Goal: Transaction & Acquisition: Book appointment/travel/reservation

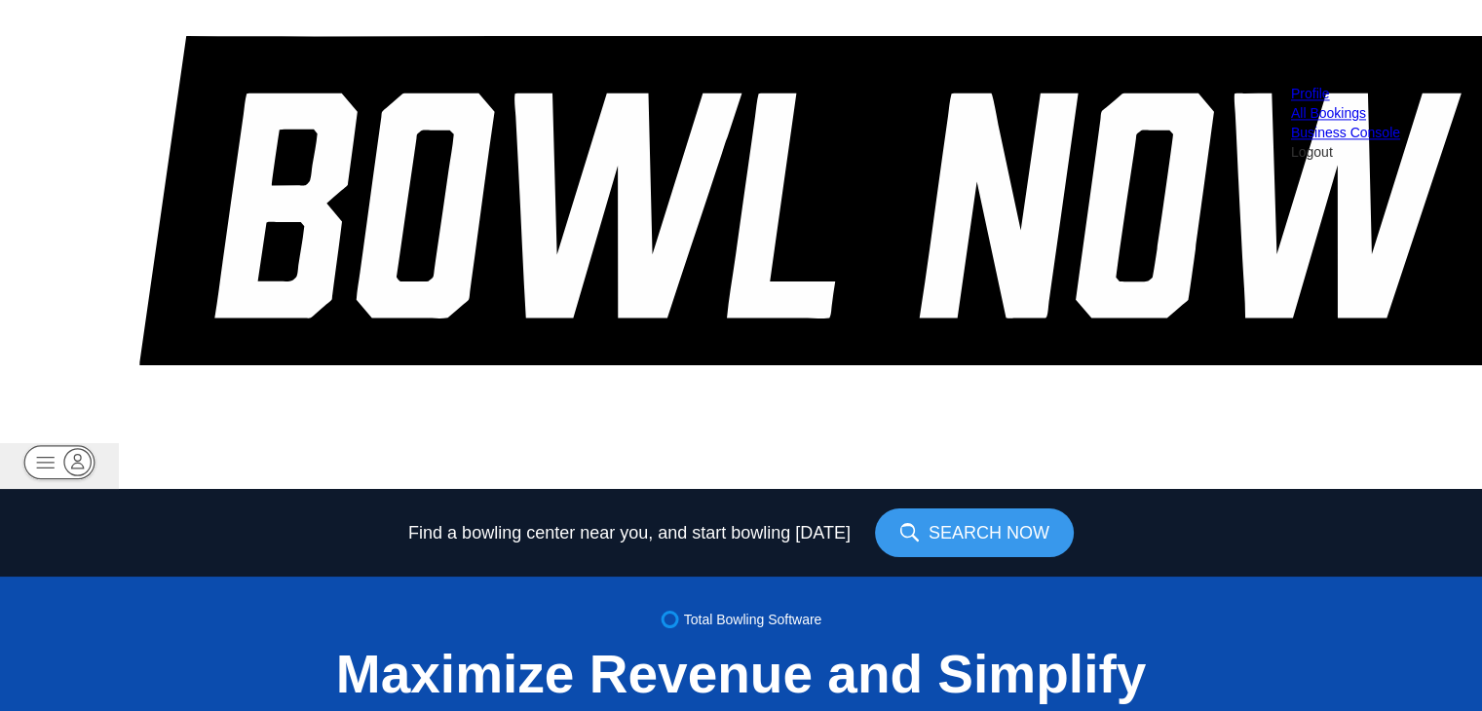
click at [94, 445] on rect "button" at bounding box center [58, 462] width 71 height 34
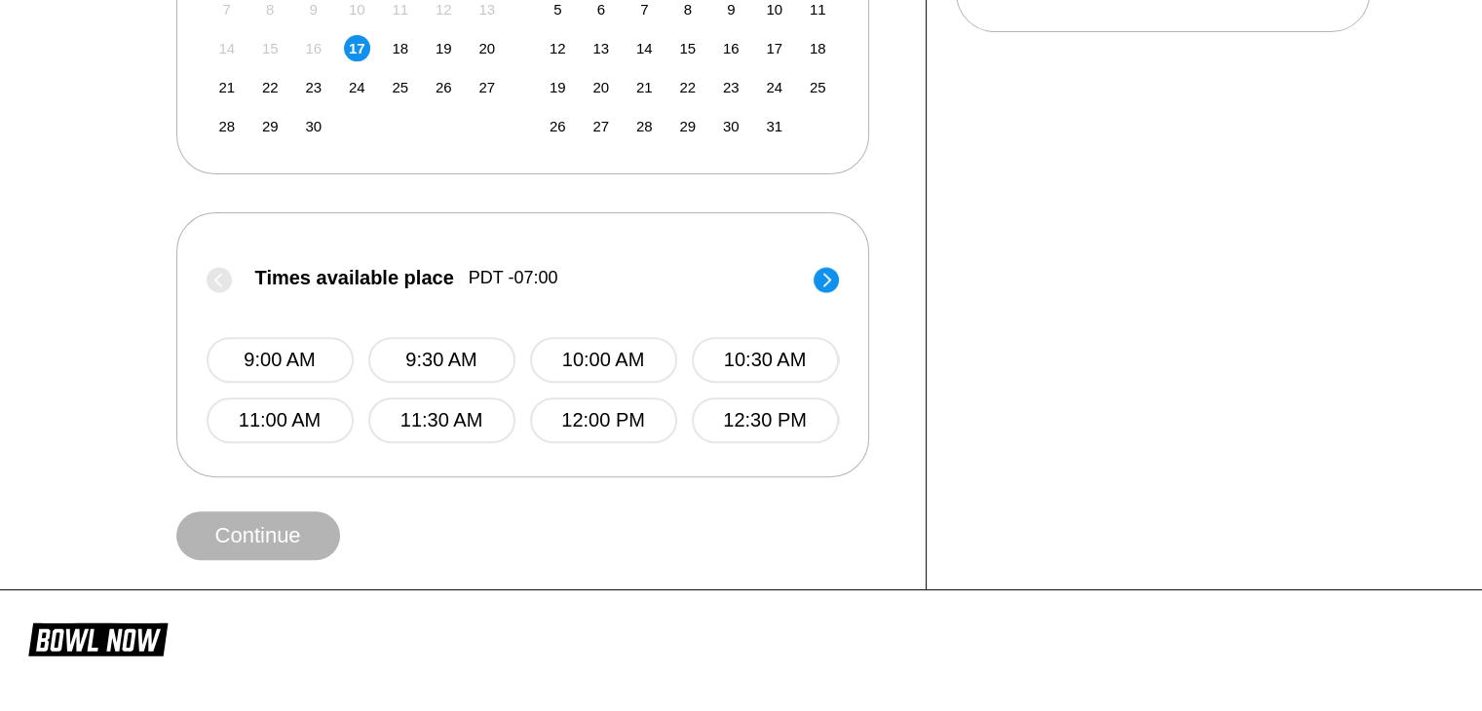
scroll to position [611, 0]
click at [288, 344] on button "9:00 AM" at bounding box center [280, 359] width 147 height 46
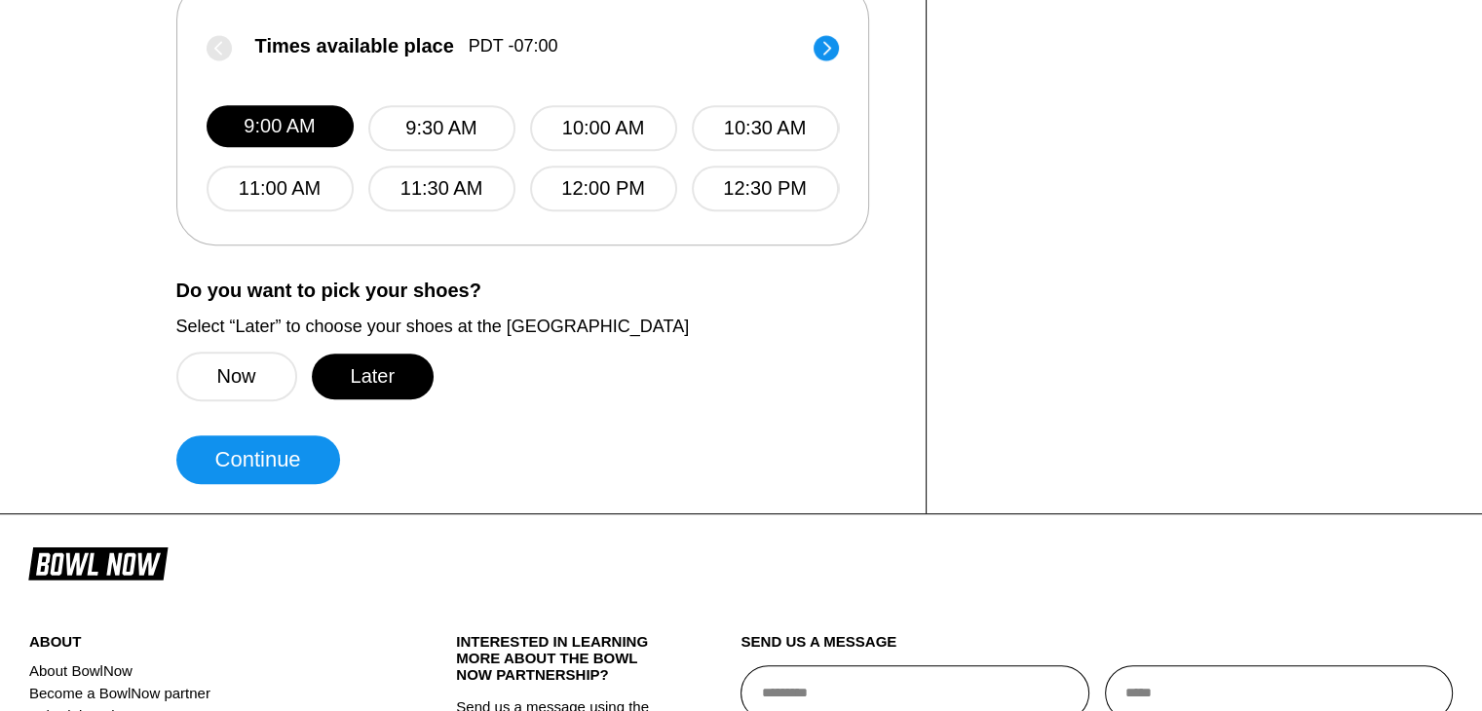
scroll to position [841, 0]
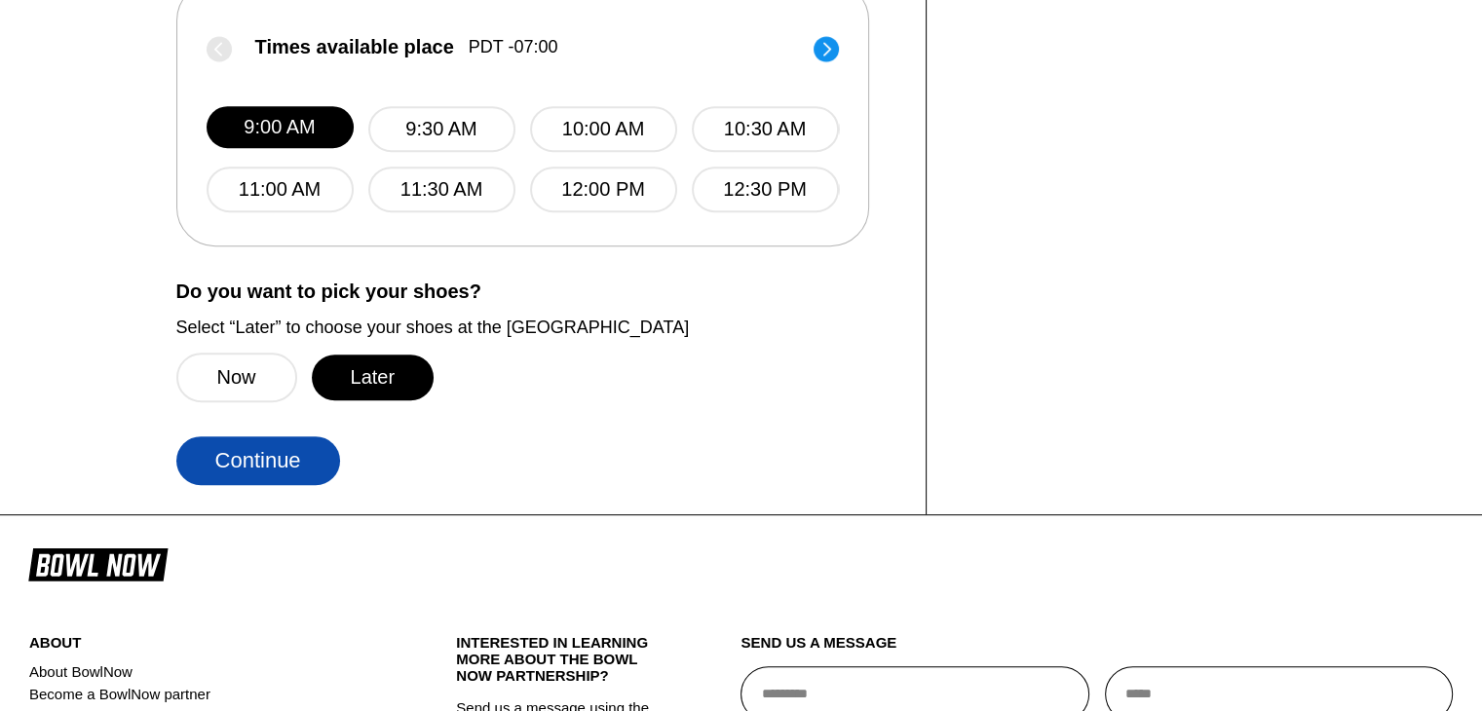
click at [267, 473] on button "Continue" at bounding box center [258, 460] width 164 height 49
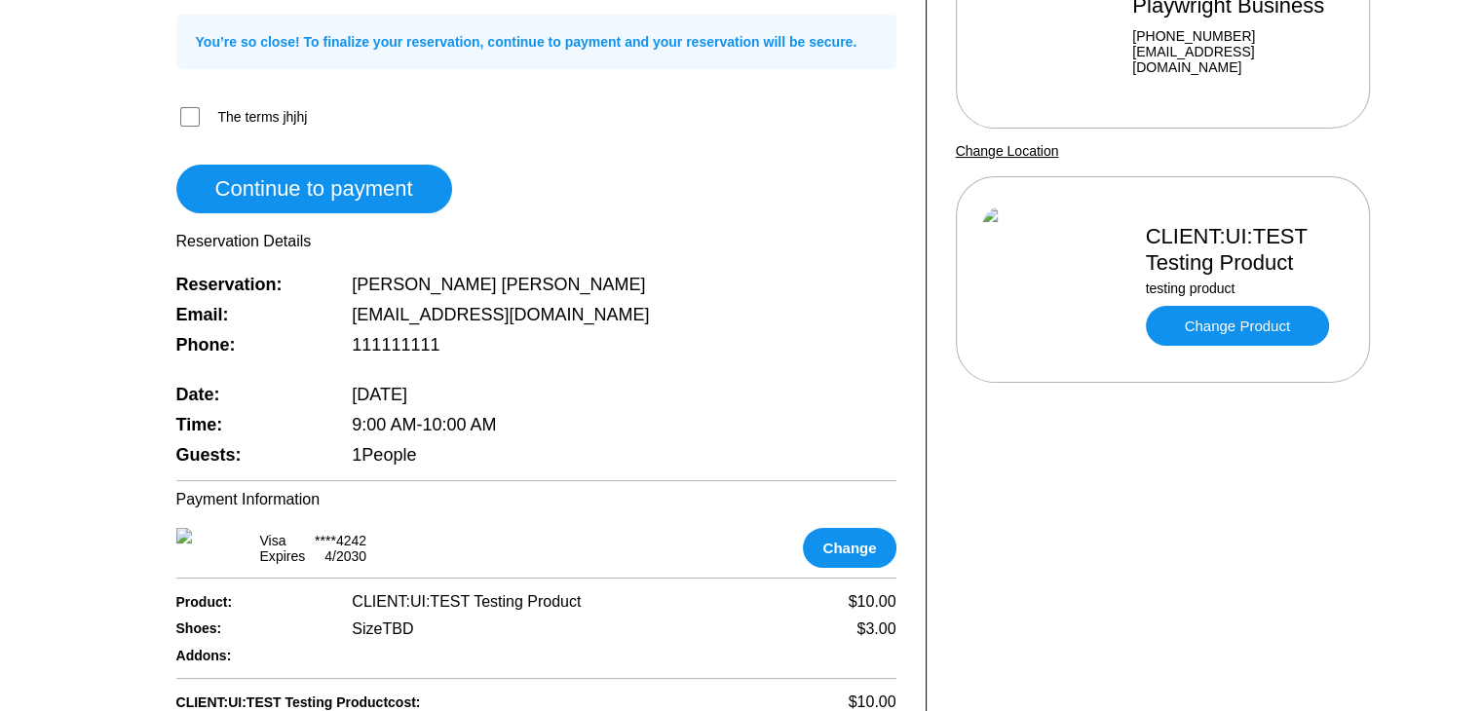
scroll to position [253, 0]
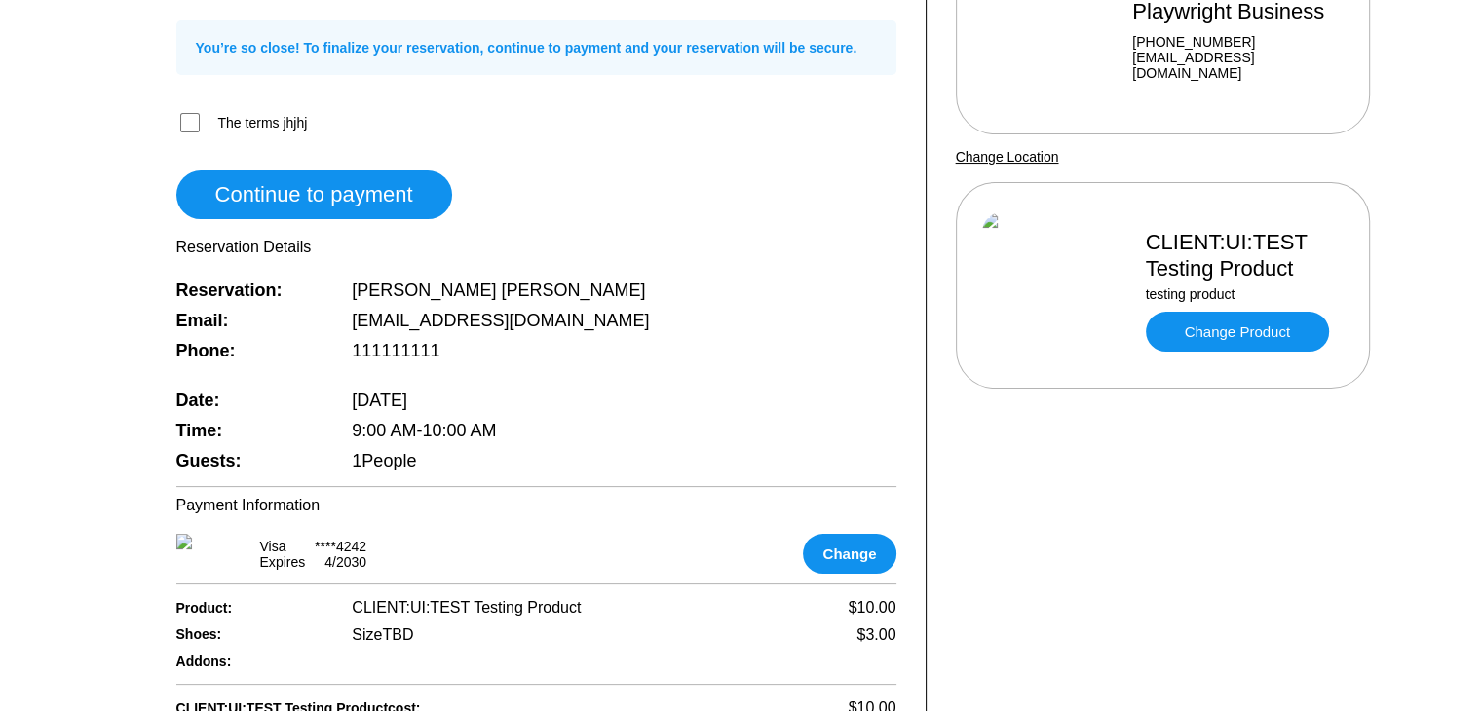
click at [581, 189] on div "Reservation Summary You’re so close! To finalize your reservation, continue to …" at bounding box center [536, 208] width 720 height 537
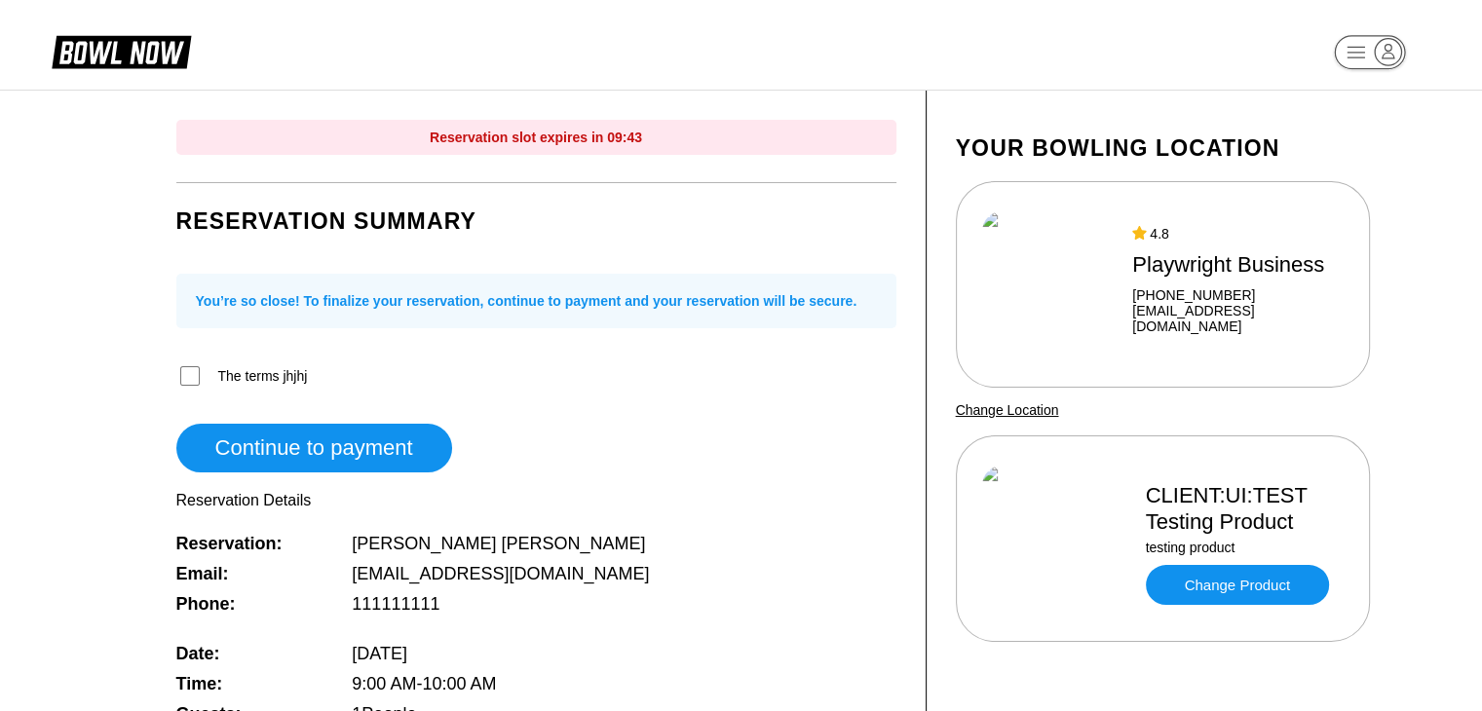
click at [249, 379] on span "The terms jhjhj" at bounding box center [263, 376] width 90 height 16
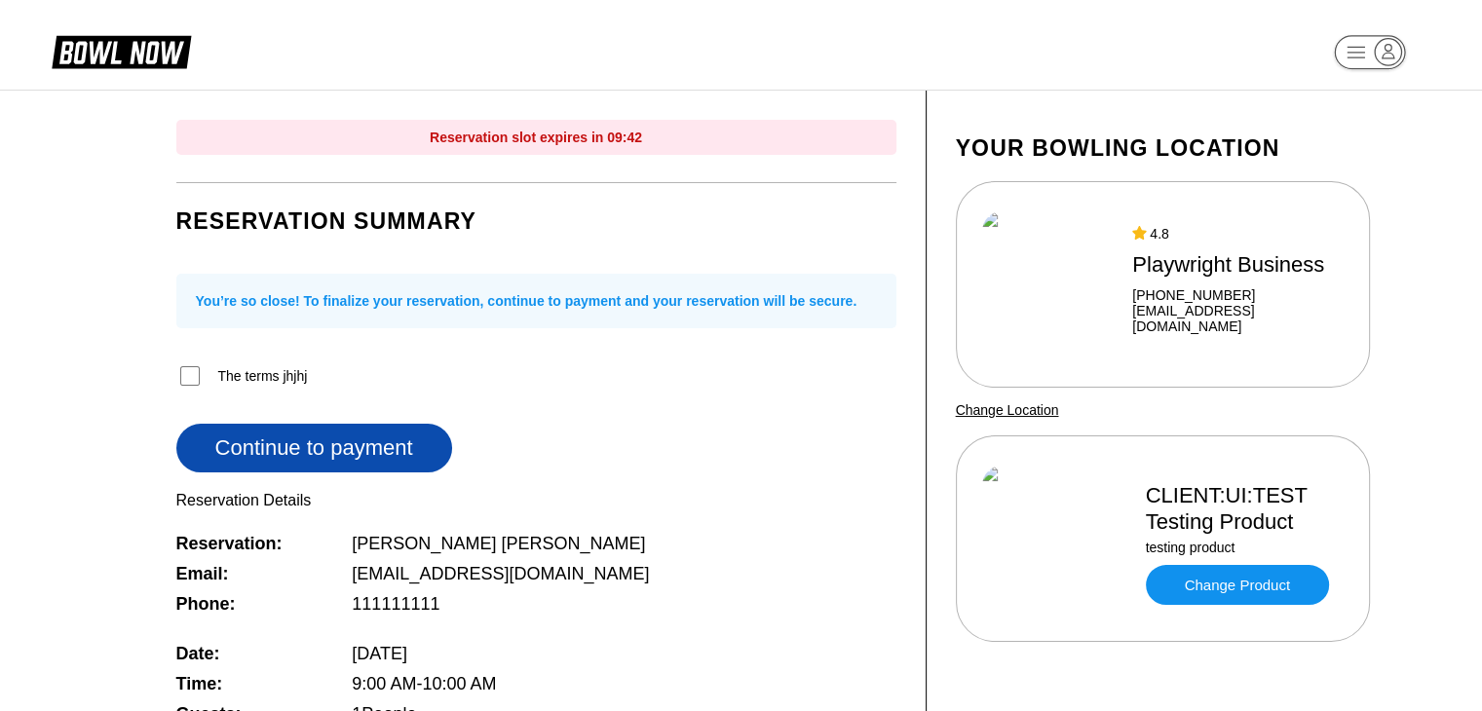
click at [269, 449] on button "Continue to payment" at bounding box center [314, 448] width 276 height 49
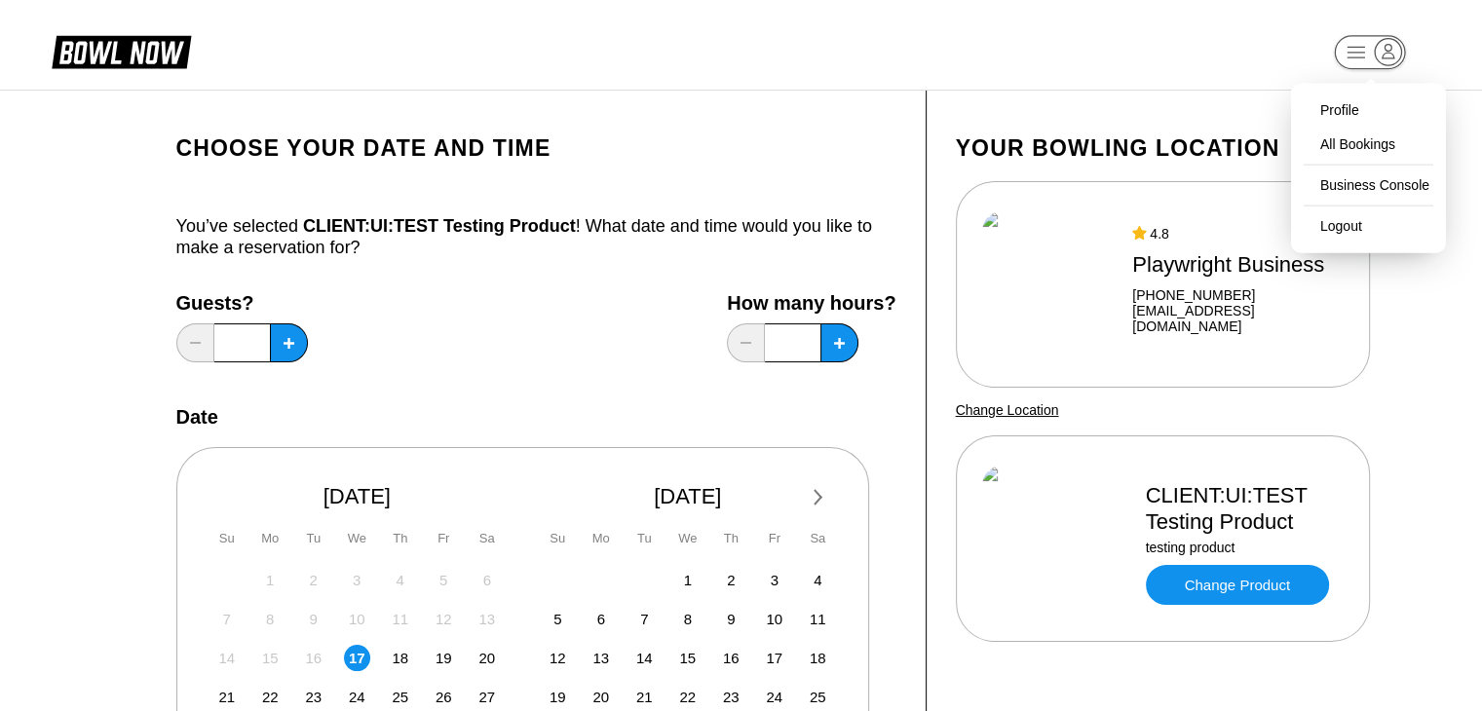
click at [1363, 43] on rect "button" at bounding box center [1369, 52] width 71 height 34
click at [1368, 217] on div "Profile All Bookings Business Console Logout" at bounding box center [1368, 168] width 155 height 169
click at [1356, 219] on div "Logout" at bounding box center [1333, 226] width 66 height 34
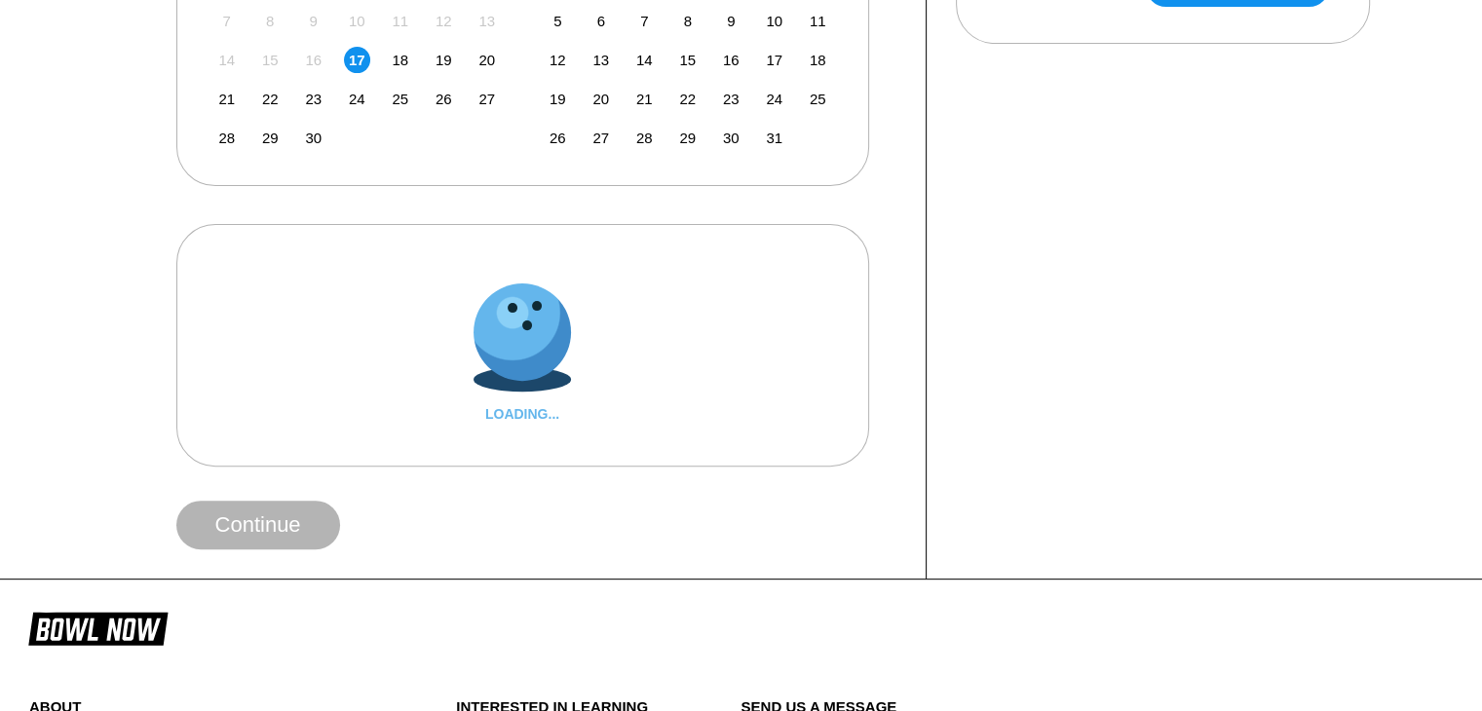
scroll to position [596, 0]
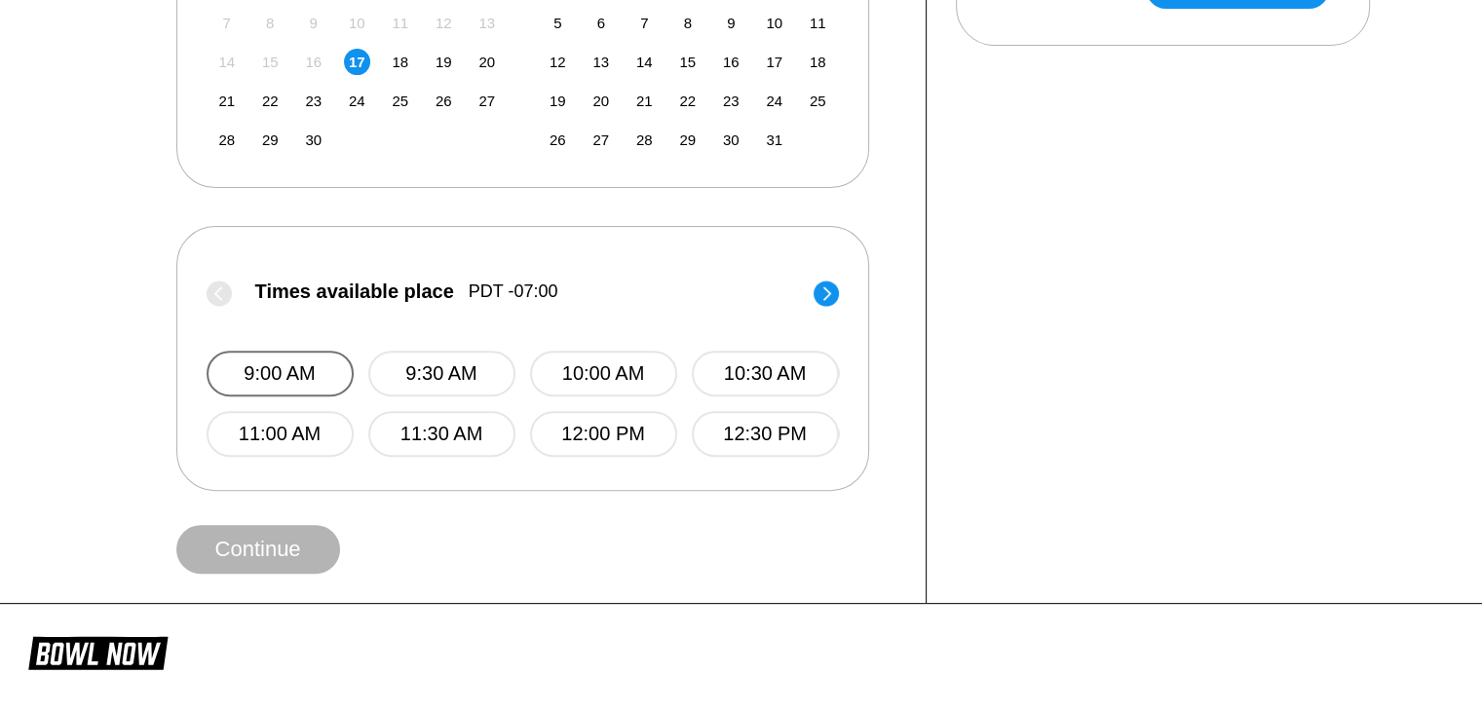
click at [273, 358] on button "9:00 AM" at bounding box center [280, 374] width 147 height 46
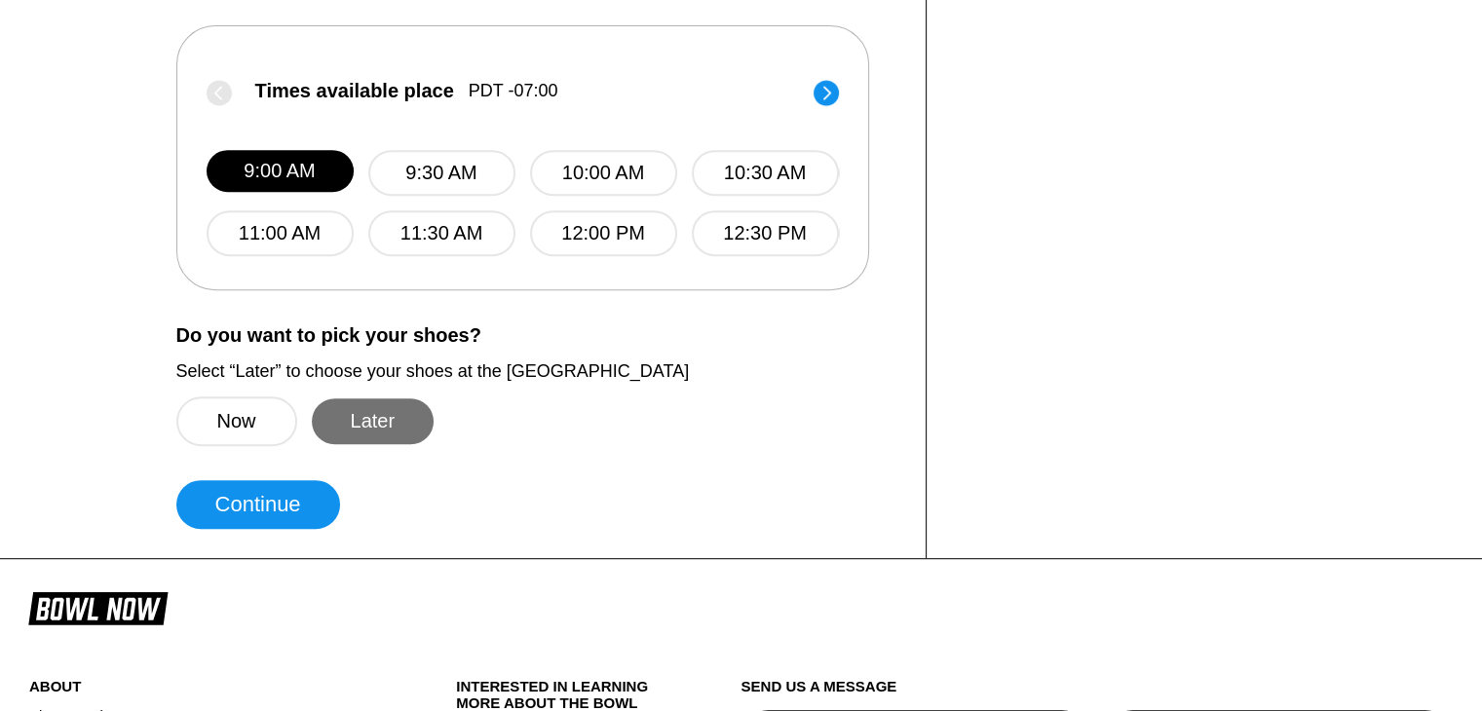
scroll to position [799, 0]
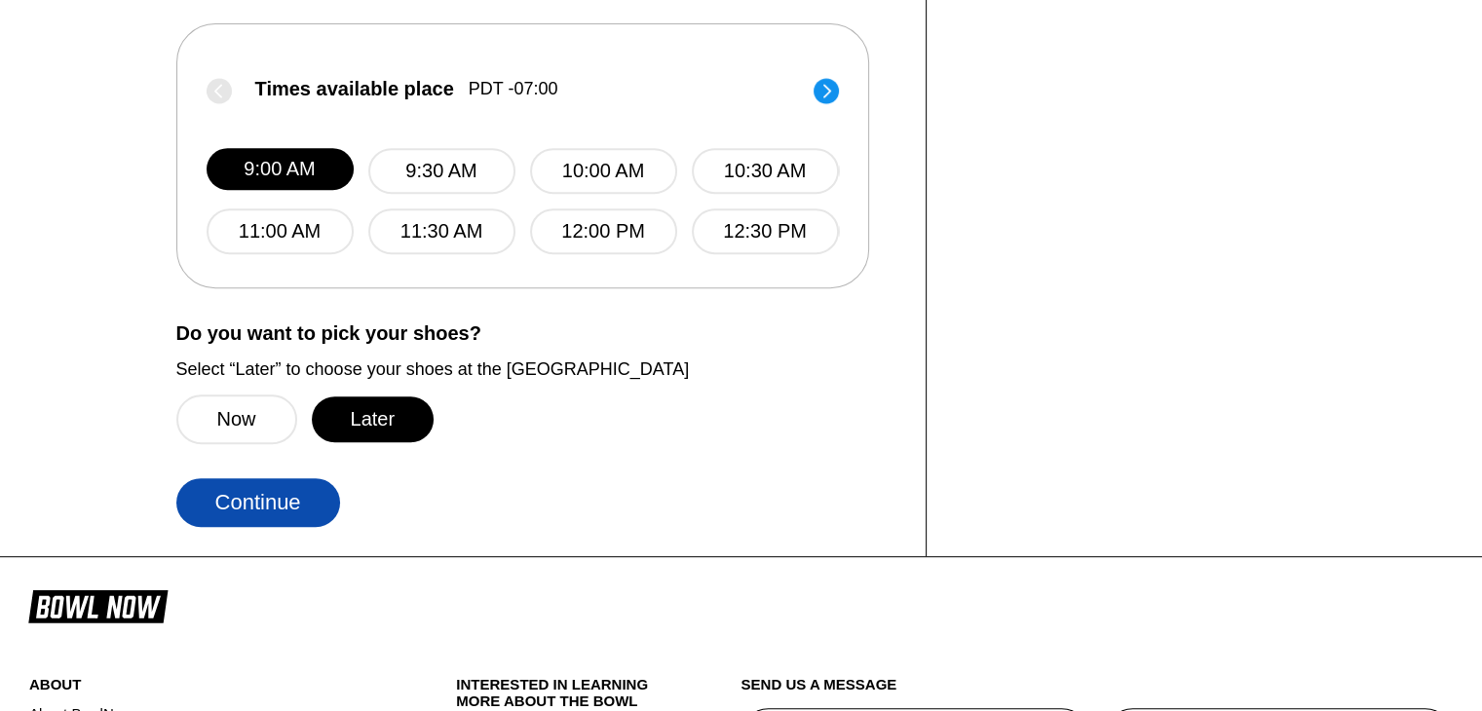
click at [277, 484] on button "Continue" at bounding box center [258, 502] width 164 height 49
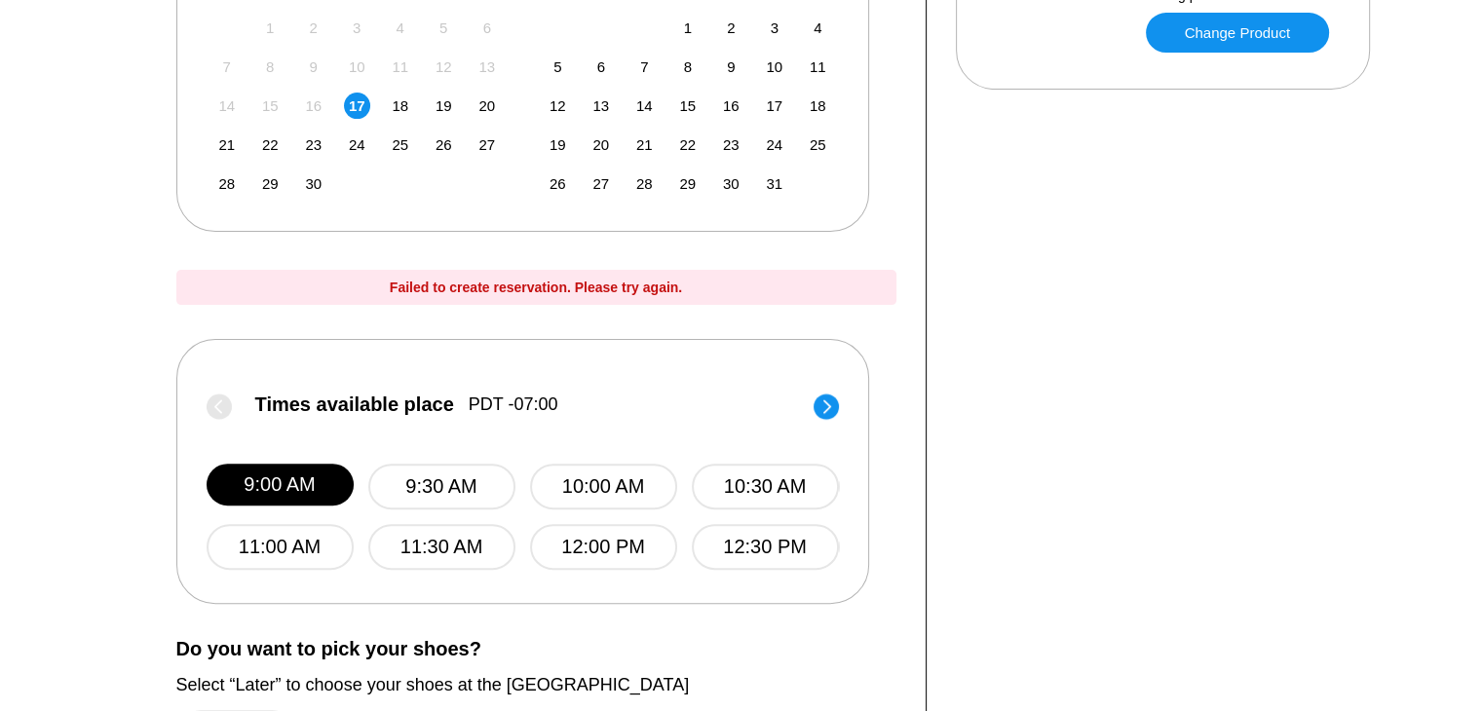
scroll to position [553, 0]
click at [645, 285] on div "Failed to create reservation. Please try again." at bounding box center [536, 286] width 720 height 35
copy div "Failed to create reservation. Please try again."
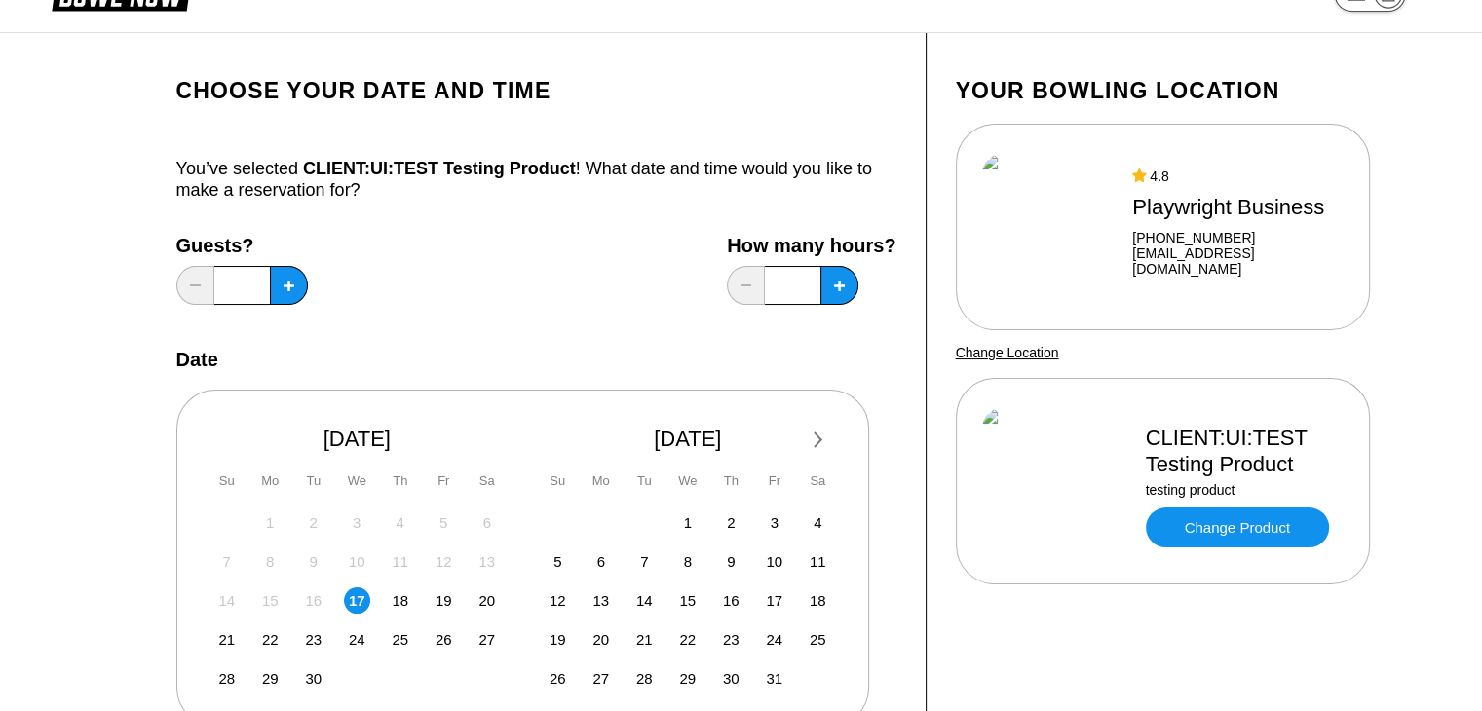
scroll to position [0, 0]
